Goal: Check status

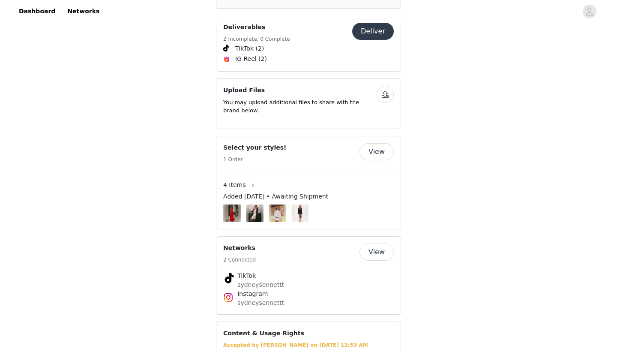
scroll to position [553, 0]
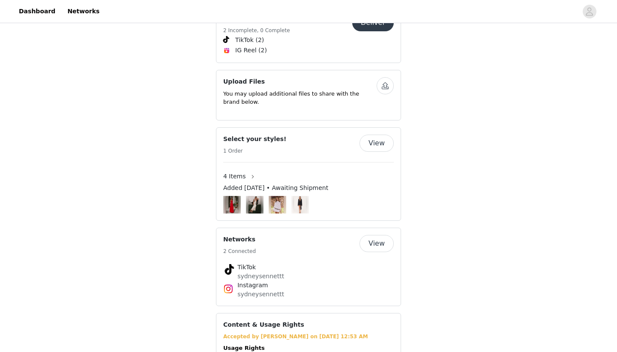
click at [377, 138] on button "View" at bounding box center [376, 143] width 34 height 17
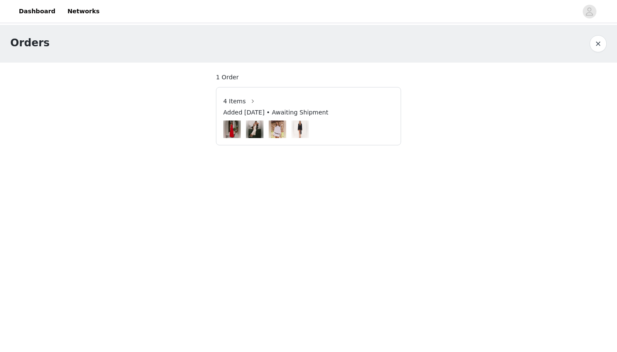
click at [328, 114] on span "Added [DATE] • Awaiting Shipment" at bounding box center [275, 112] width 105 height 9
click at [246, 99] on button "button" at bounding box center [253, 101] width 14 height 14
